Goal: Task Accomplishment & Management: Manage account settings

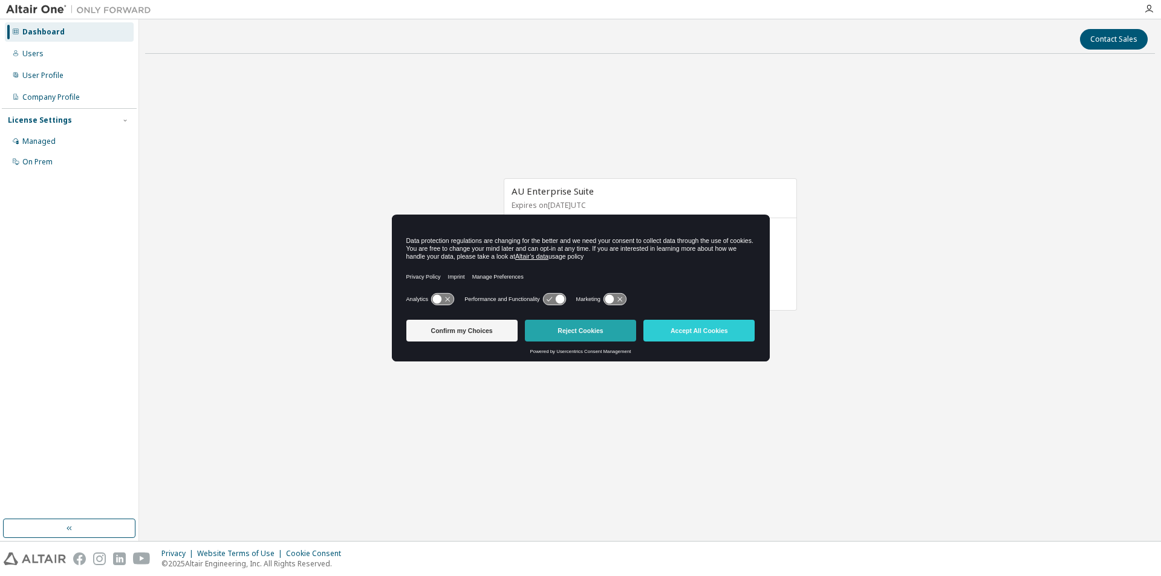
click at [590, 328] on button "Reject Cookies" at bounding box center [580, 331] width 111 height 22
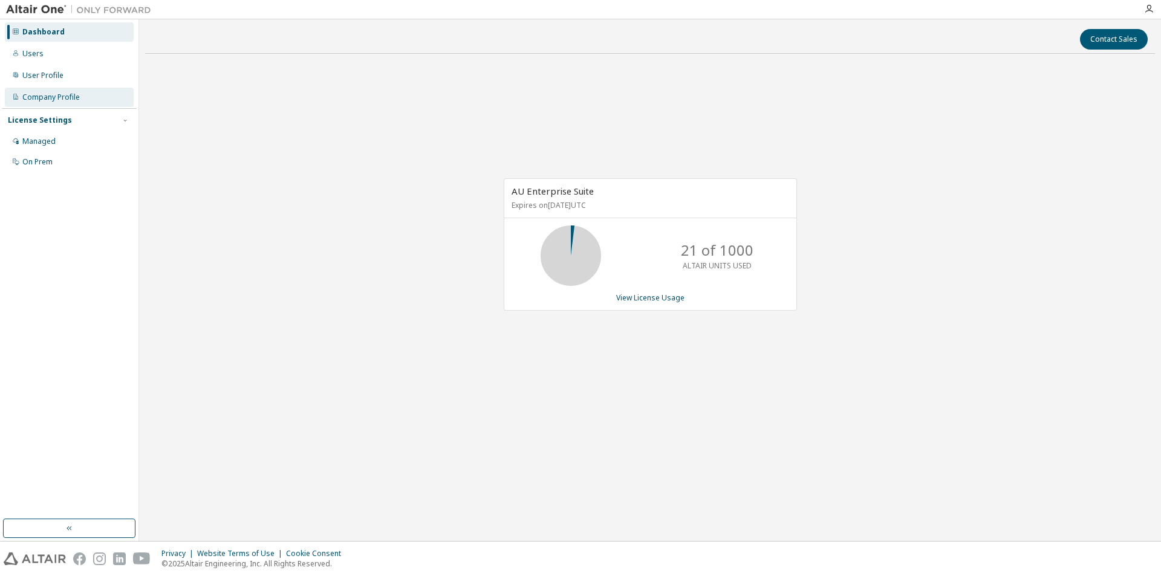
click at [33, 99] on div "Company Profile" at bounding box center [50, 98] width 57 height 10
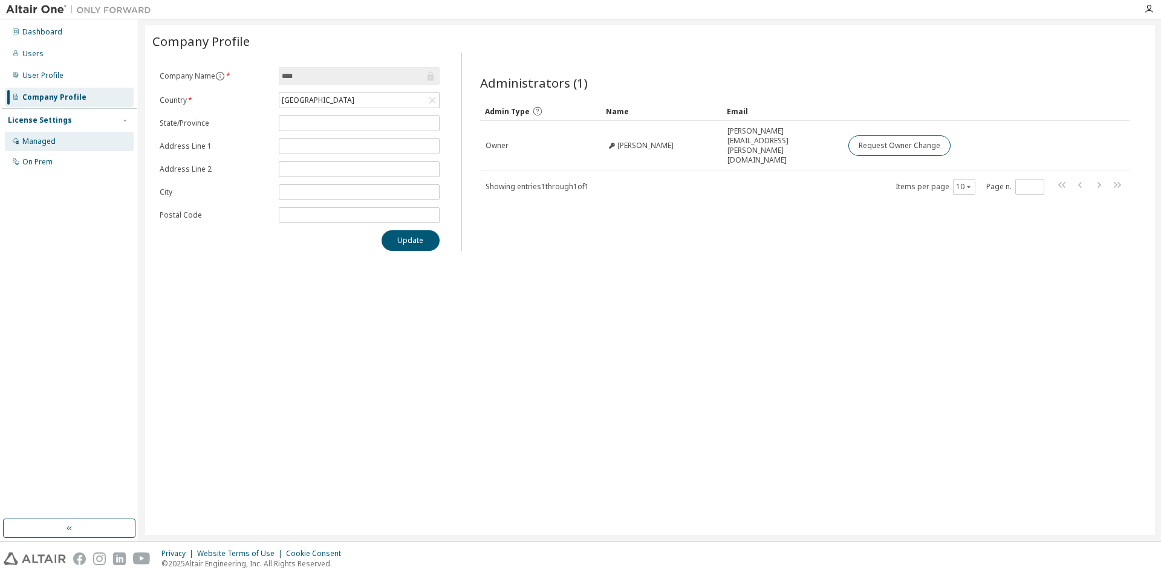
click at [32, 140] on div "Managed" at bounding box center [38, 142] width 33 height 10
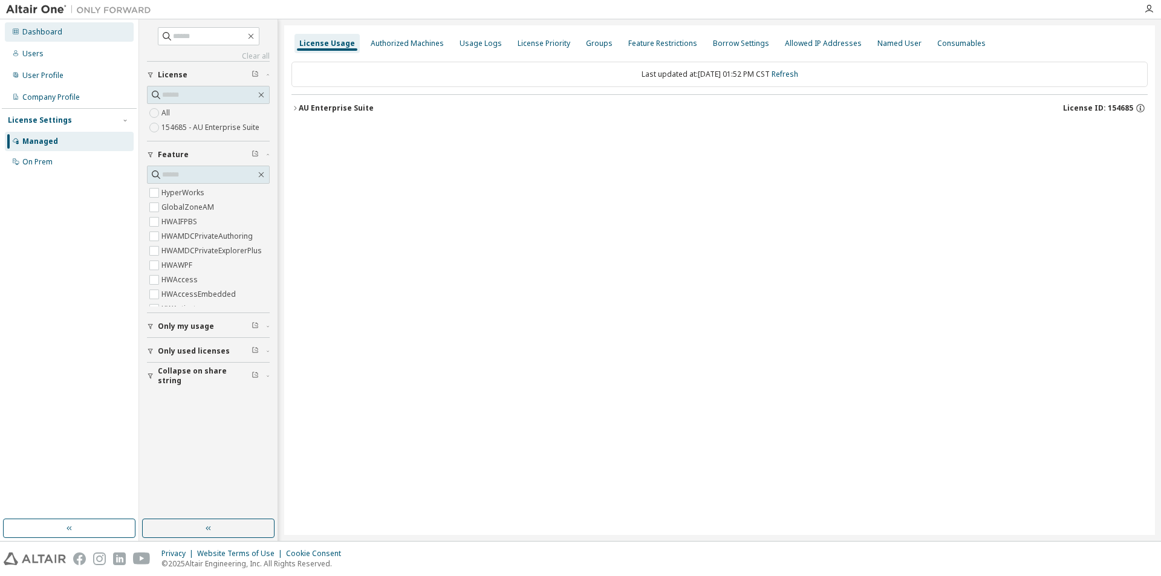
click at [42, 34] on div "Dashboard" at bounding box center [42, 32] width 40 height 10
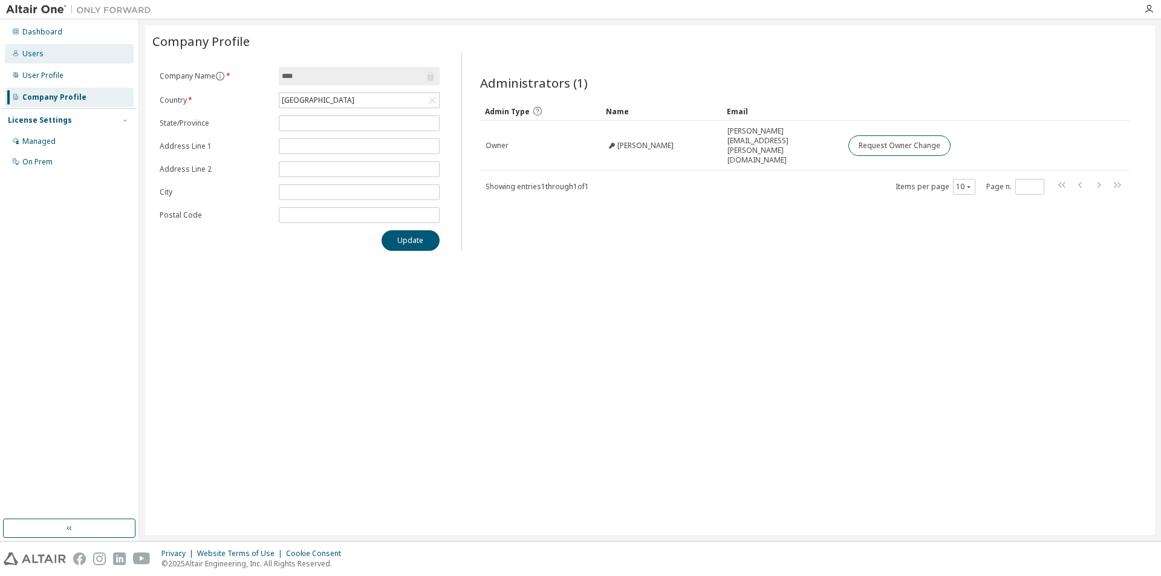
click at [28, 57] on div "Users" at bounding box center [32, 54] width 21 height 10
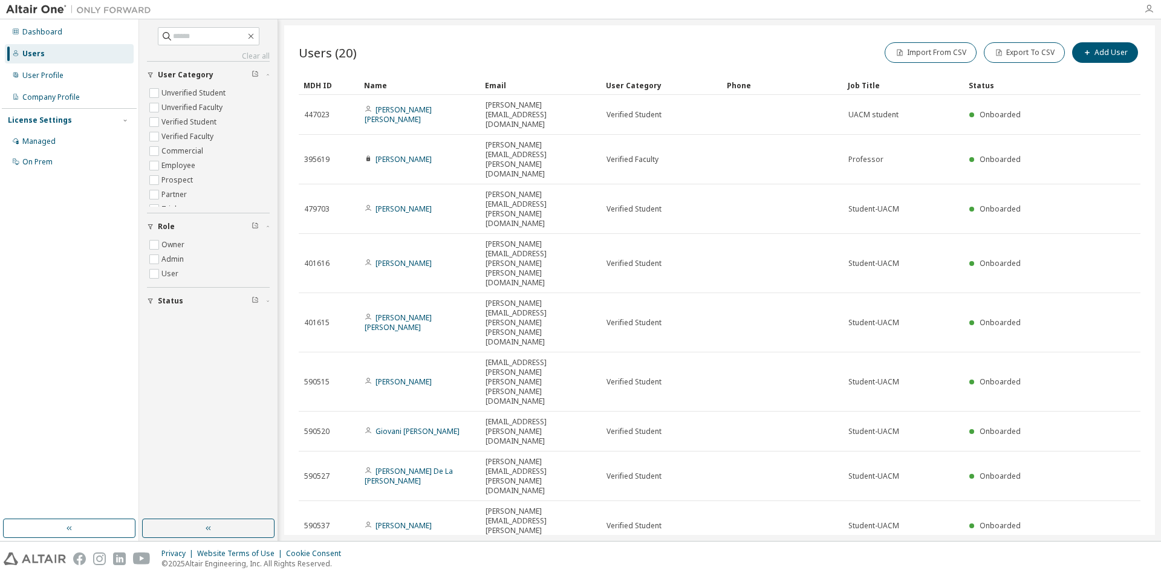
click at [1147, 9] on icon "button" at bounding box center [1149, 9] width 10 height 10
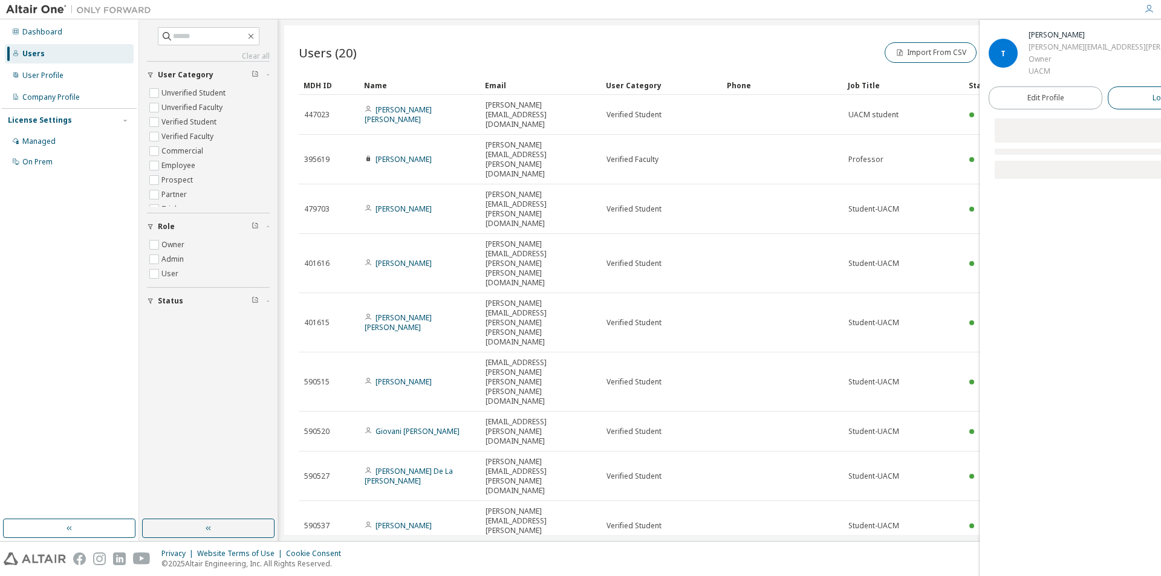
click at [1153, 101] on span "Logout" at bounding box center [1165, 98] width 25 height 12
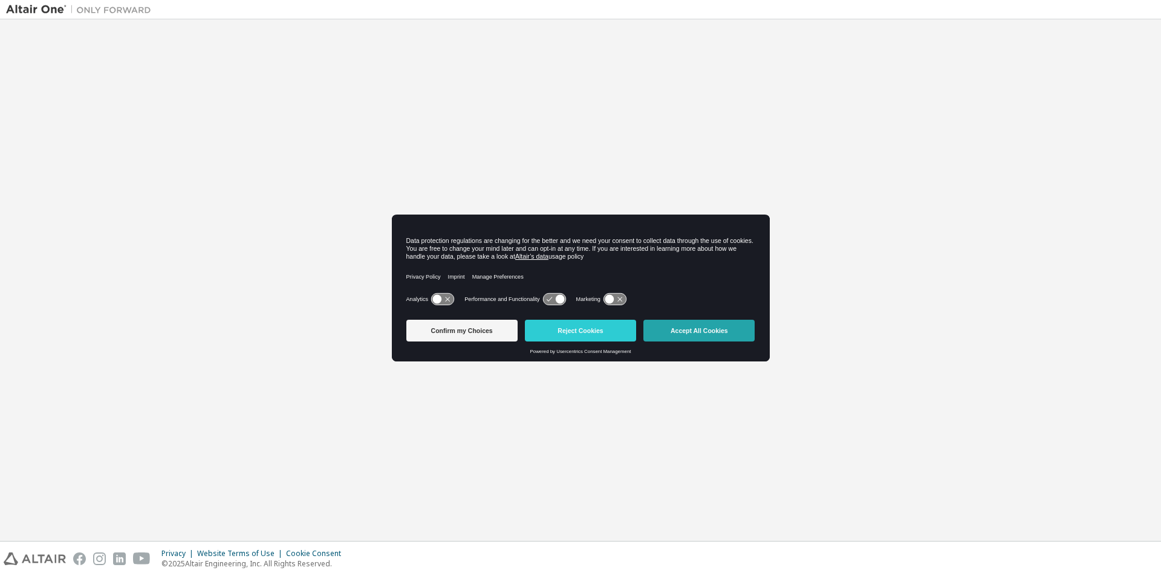
click at [682, 328] on button "Accept All Cookies" at bounding box center [698, 331] width 111 height 22
